Goal: Task Accomplishment & Management: Manage account settings

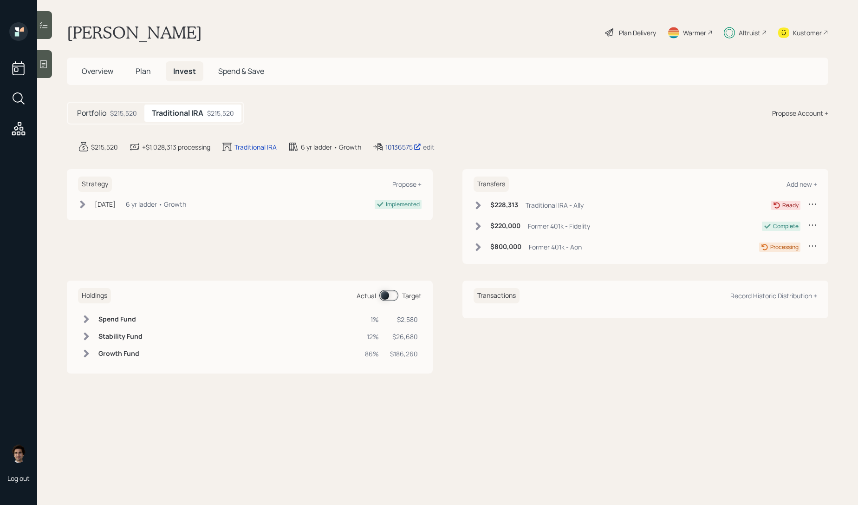
click at [410, 150] on div "10136575" at bounding box center [403, 147] width 36 height 10
click at [635, 32] on div "Plan Delivery" at bounding box center [637, 33] width 37 height 10
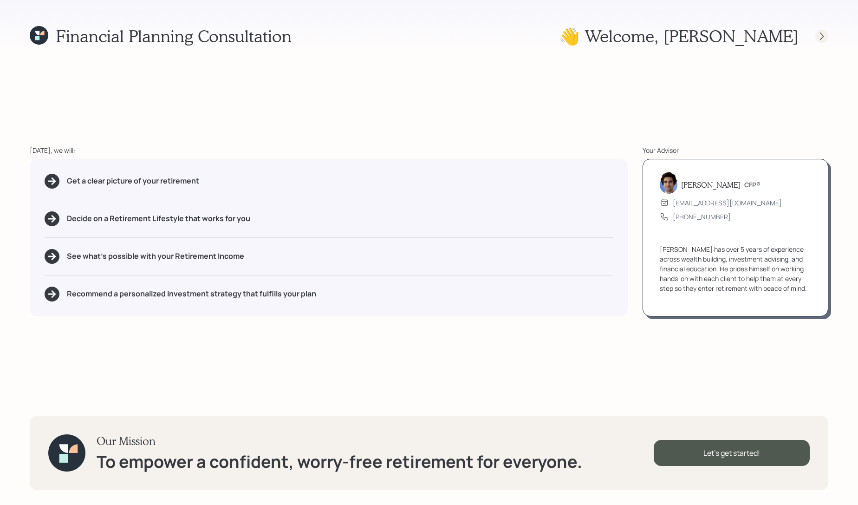
click at [822, 39] on icon at bounding box center [821, 36] width 9 height 9
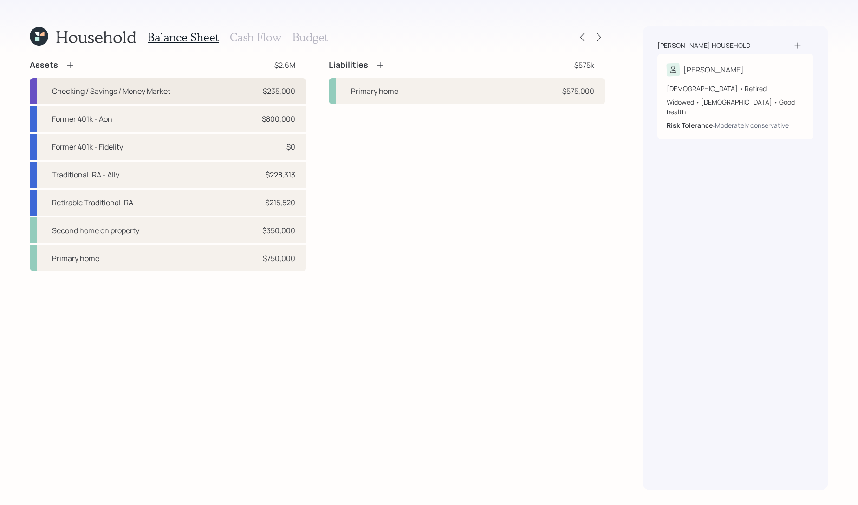
click at [219, 79] on div "Checking / Savings / Money Market $235,000" at bounding box center [168, 91] width 277 height 26
select select "emergency_fund"
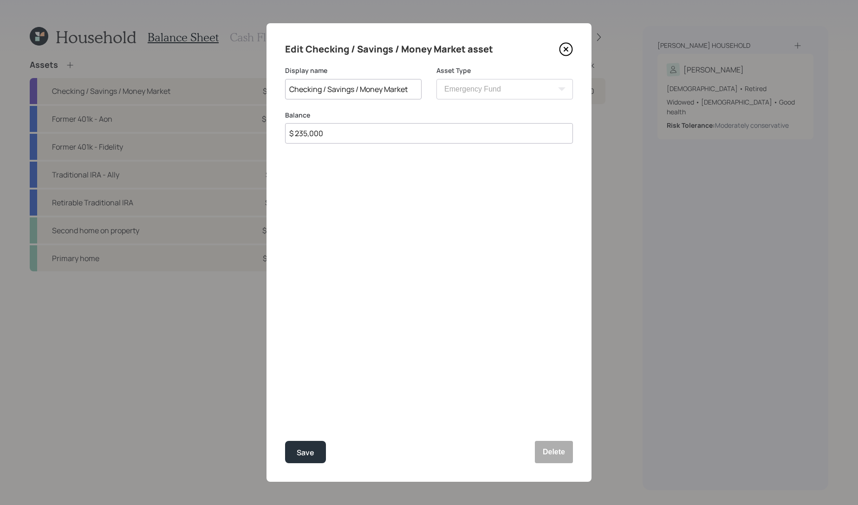
click at [558, 52] on div "Edit Checking / Savings / Money Market asset" at bounding box center [429, 49] width 288 height 15
click at [561, 52] on icon at bounding box center [566, 49] width 13 height 13
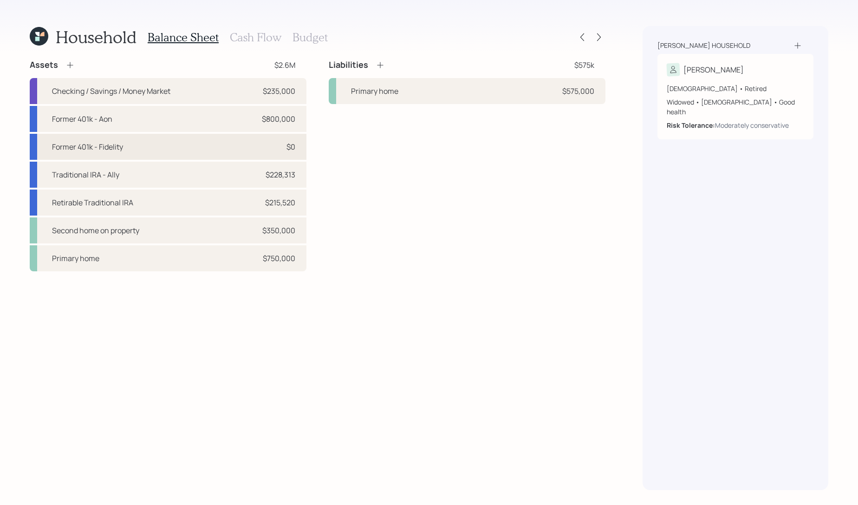
click at [168, 146] on div "Former 401k - Fidelity $0" at bounding box center [168, 147] width 277 height 26
select select "company_sponsored"
select select "balanced"
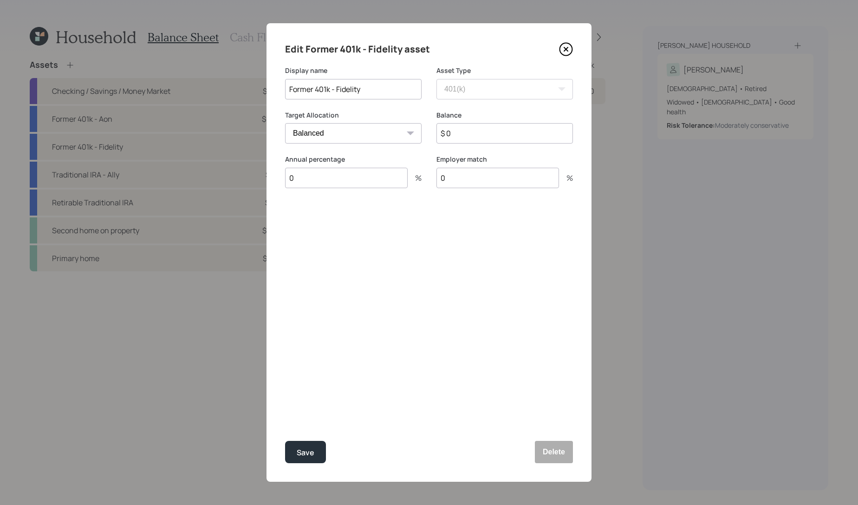
click at [569, 49] on icon at bounding box center [566, 49] width 14 height 14
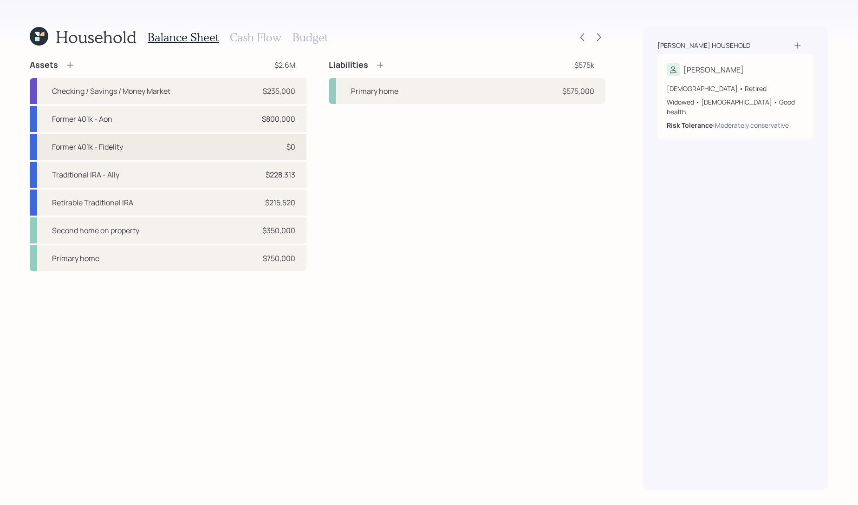
click at [265, 157] on div "Former 401k - Fidelity $0" at bounding box center [168, 147] width 277 height 26
select select "company_sponsored"
select select "balanced"
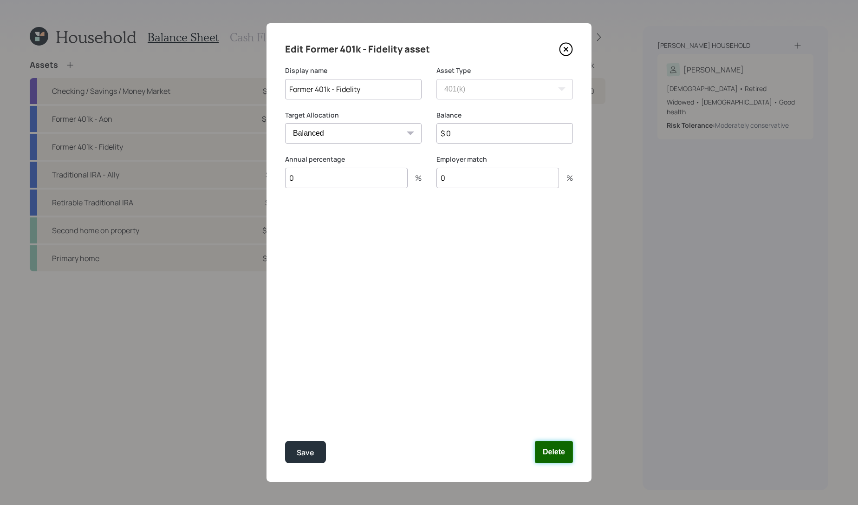
click at [552, 447] on button "Delete" at bounding box center [554, 452] width 38 height 22
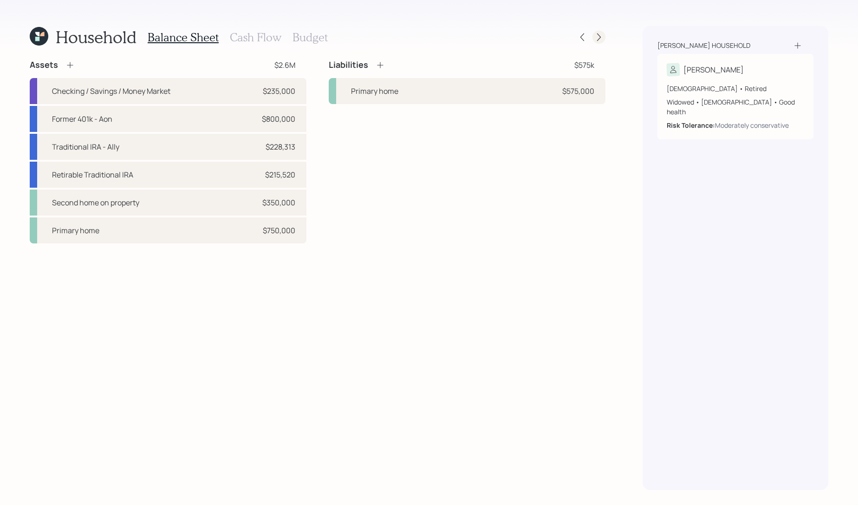
click at [604, 33] on div at bounding box center [598, 37] width 13 height 13
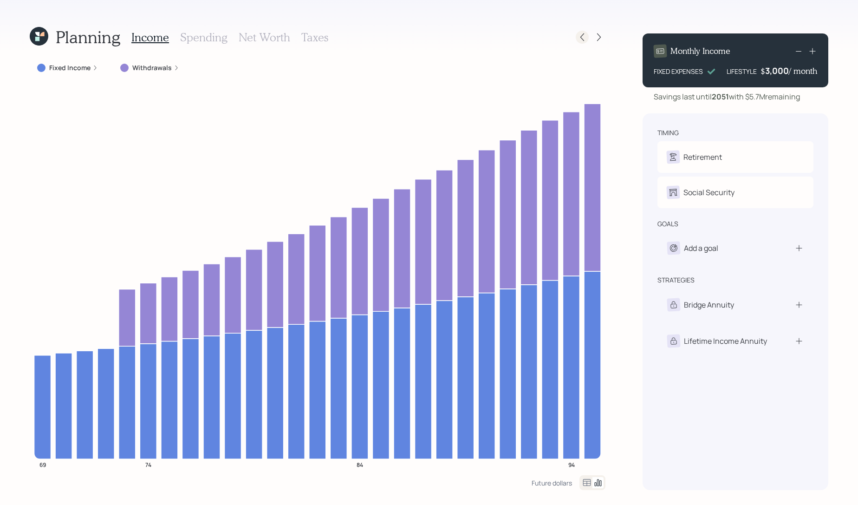
click at [578, 39] on icon at bounding box center [582, 37] width 9 height 9
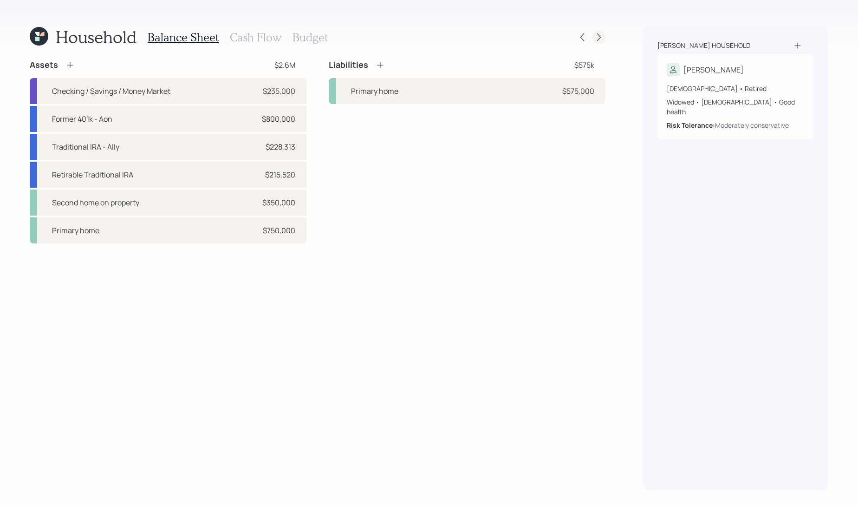
click at [598, 34] on icon at bounding box center [599, 37] width 4 height 8
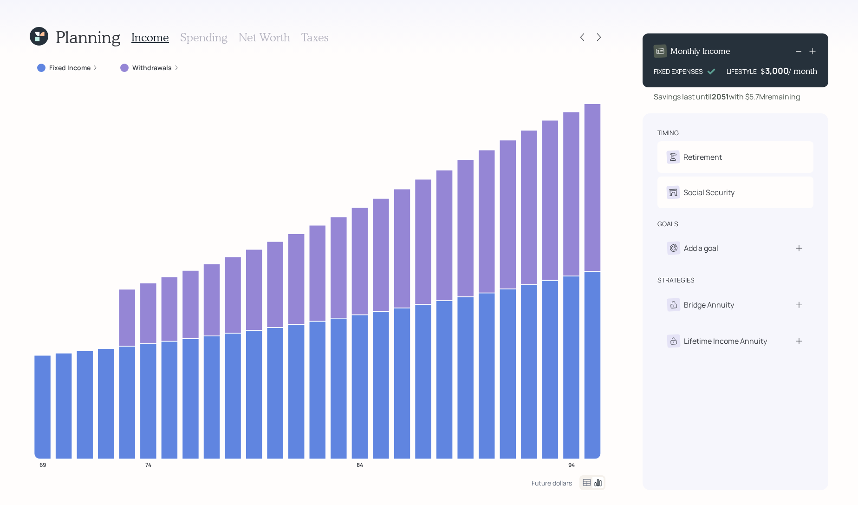
click at [61, 60] on div "Fixed Income" at bounding box center [68, 67] width 76 height 17
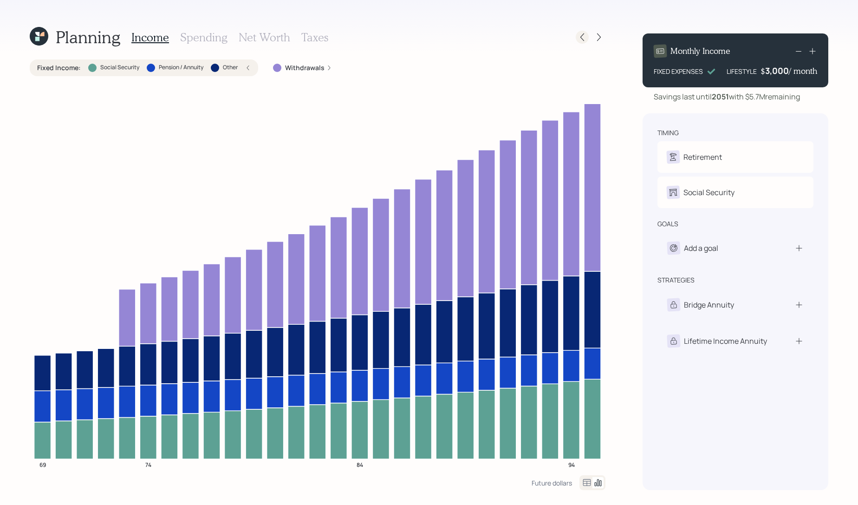
click at [584, 37] on icon at bounding box center [582, 37] width 9 height 9
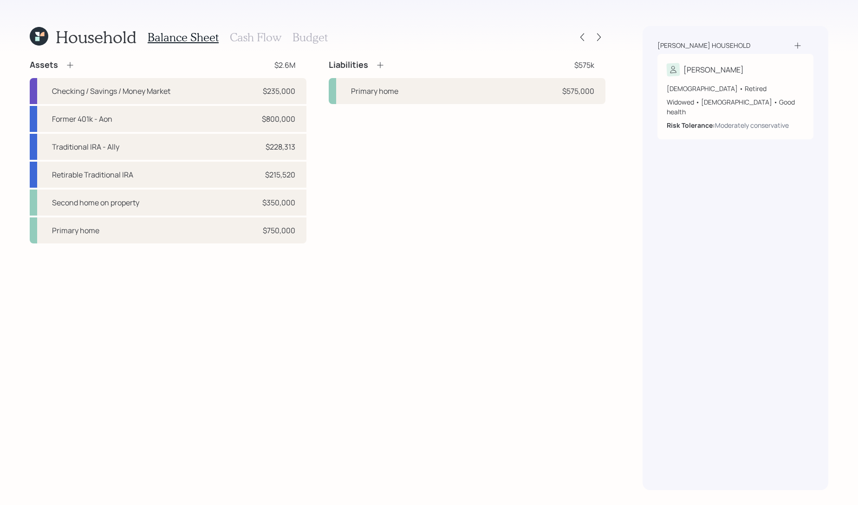
click at [237, 41] on h3 "Cash Flow" at bounding box center [256, 37] width 52 height 13
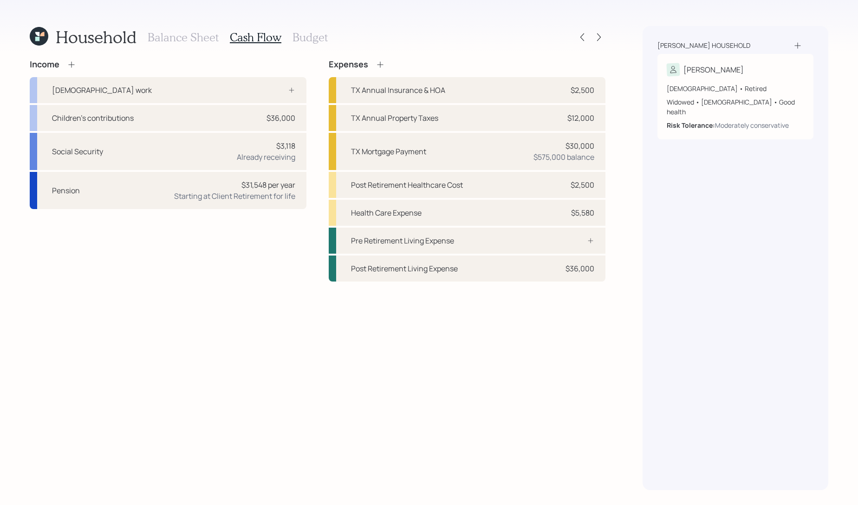
click at [195, 29] on div "Balance Sheet Cash Flow Budget" at bounding box center [238, 37] width 180 height 22
click at [191, 36] on h3 "Balance Sheet" at bounding box center [183, 37] width 71 height 13
